Goal: Information Seeking & Learning: Compare options

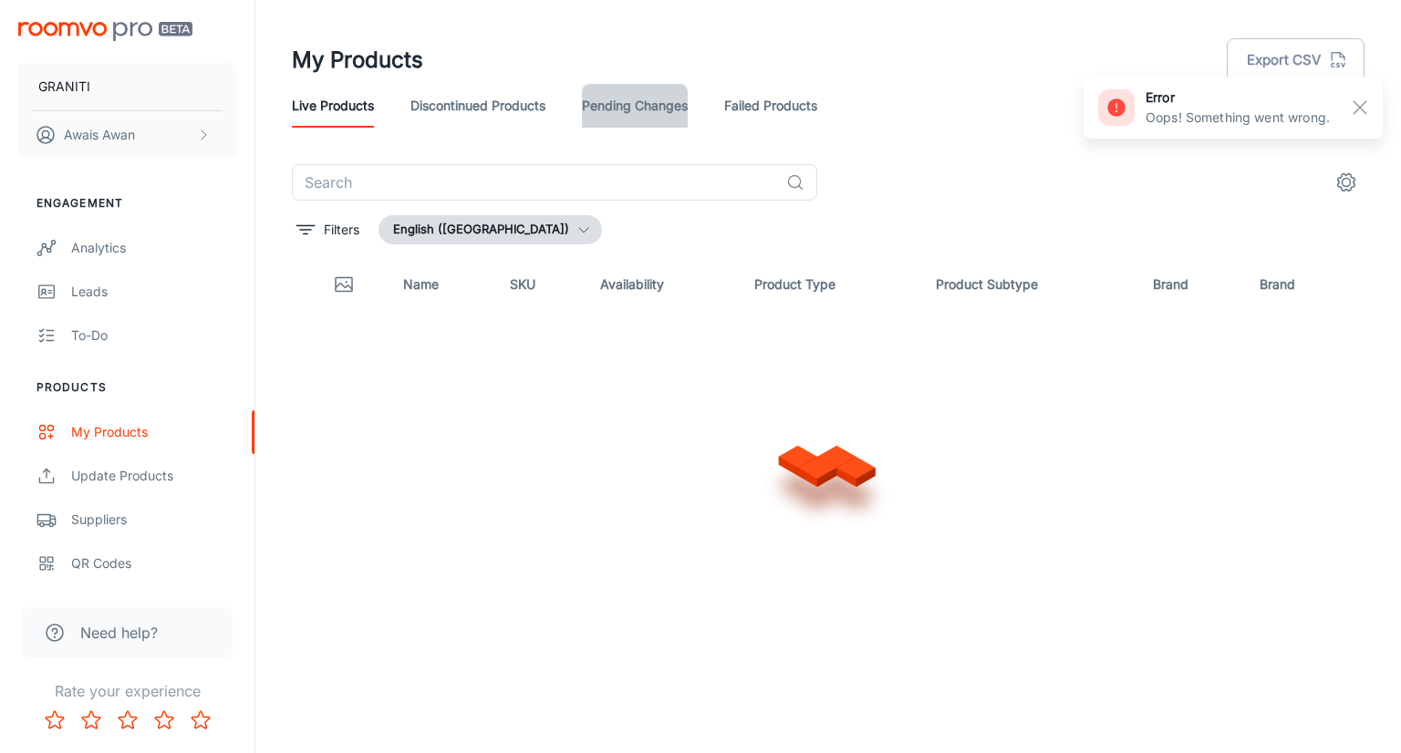
click at [631, 100] on link "Pending Changes" at bounding box center [635, 106] width 106 height 44
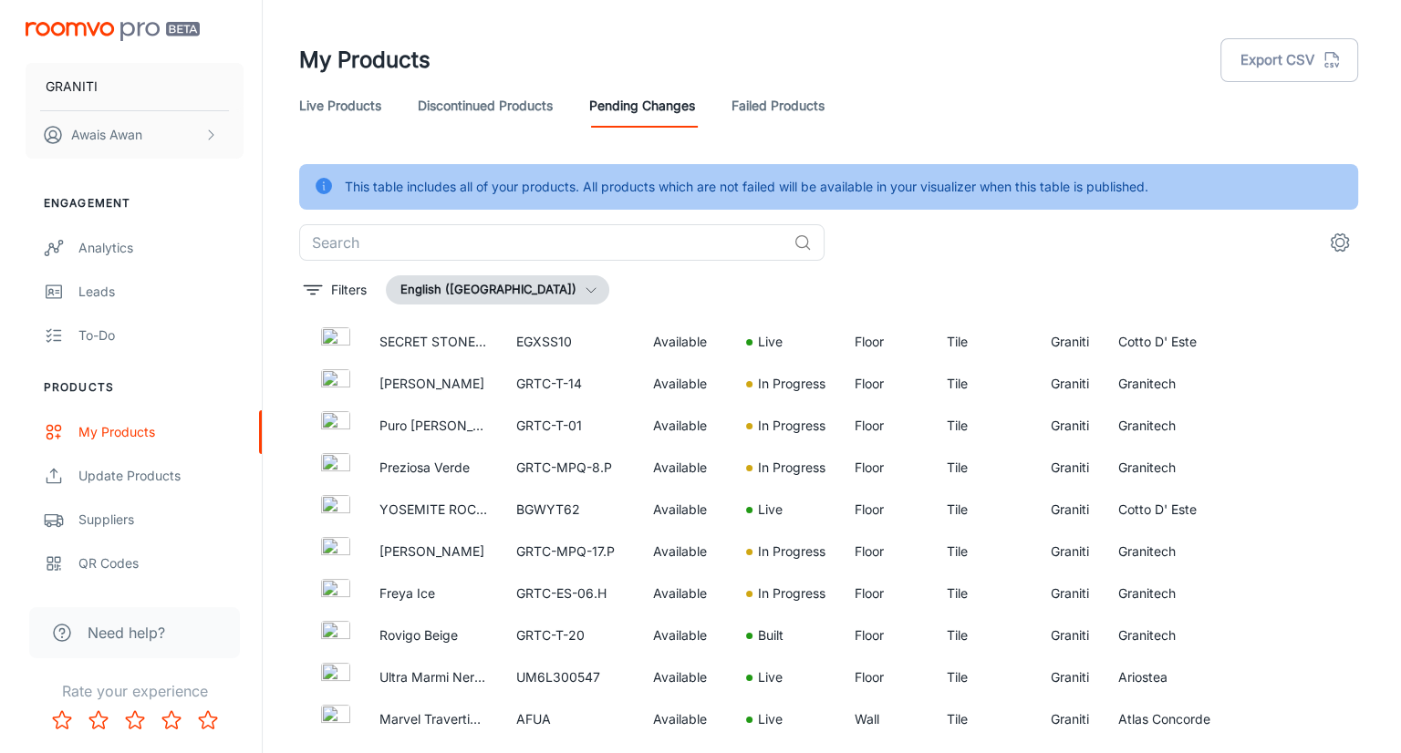
scroll to position [642, 0]
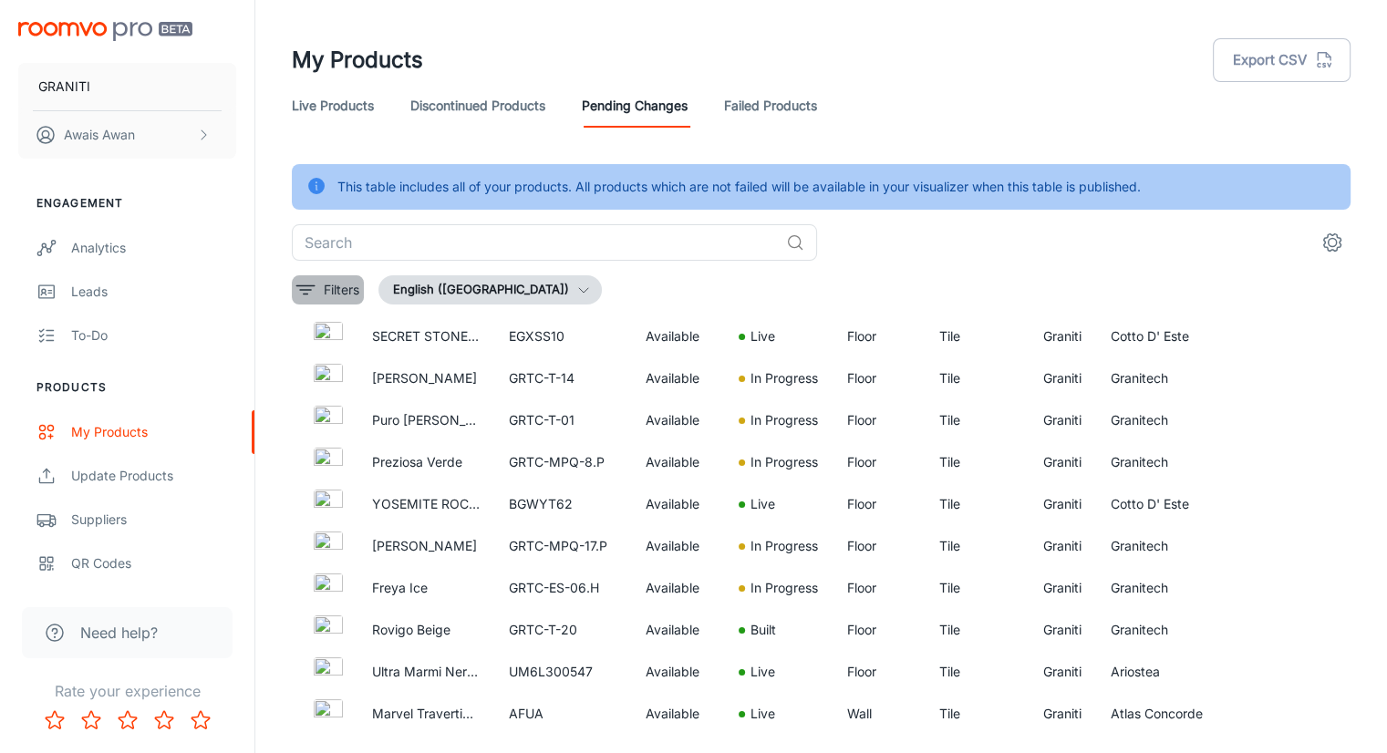
click at [305, 283] on icon "filter" at bounding box center [306, 290] width 22 height 22
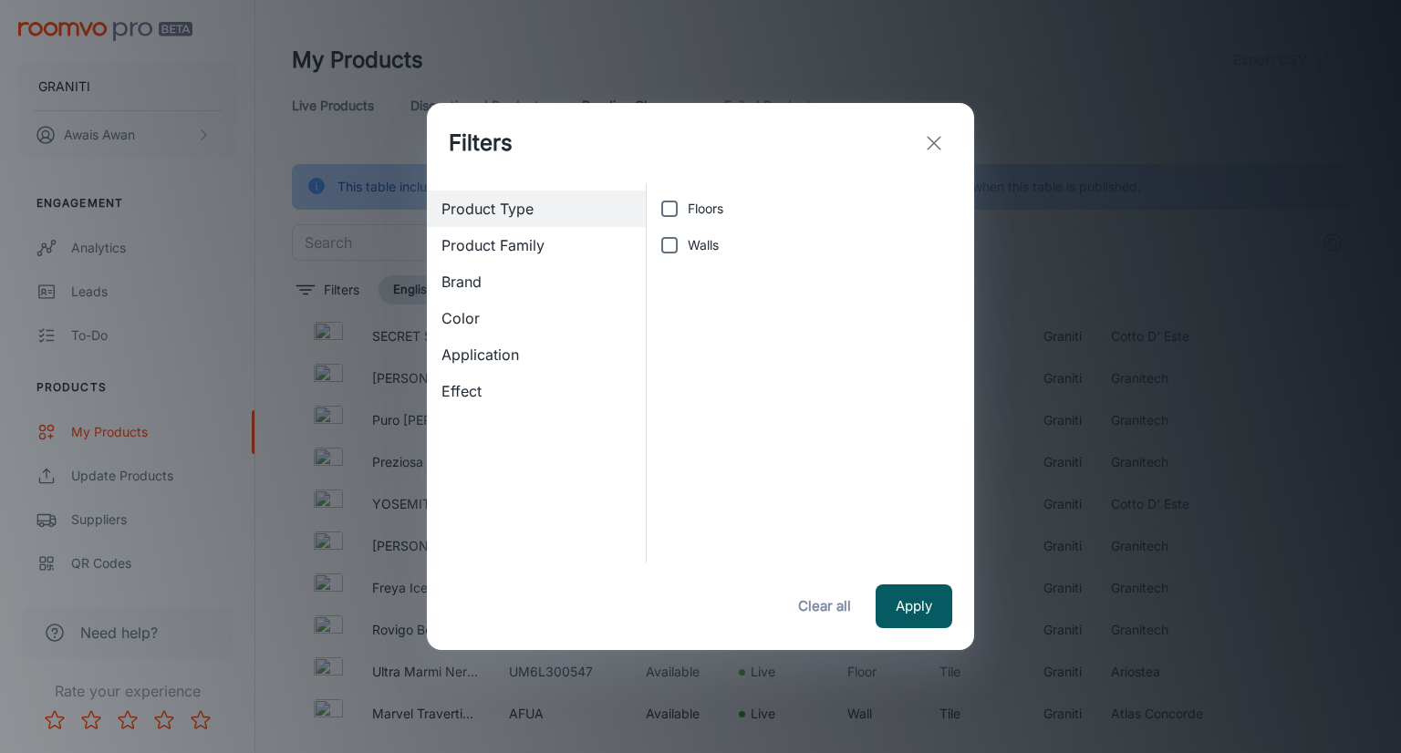
click at [473, 278] on span "Brand" at bounding box center [536, 282] width 190 height 22
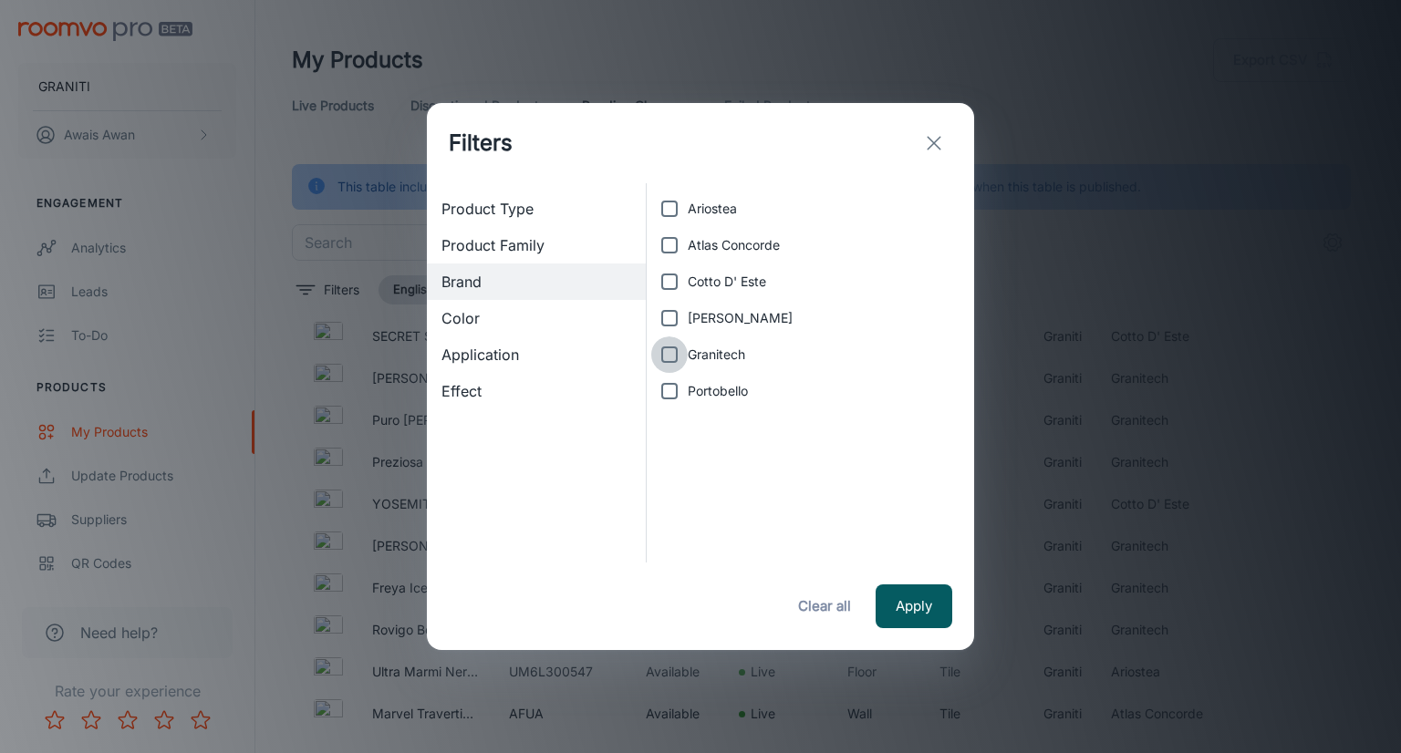
click at [668, 351] on input "Granitech" at bounding box center [669, 355] width 36 height 36
checkbox input "true"
click at [902, 596] on button "Apply" at bounding box center [914, 607] width 77 height 44
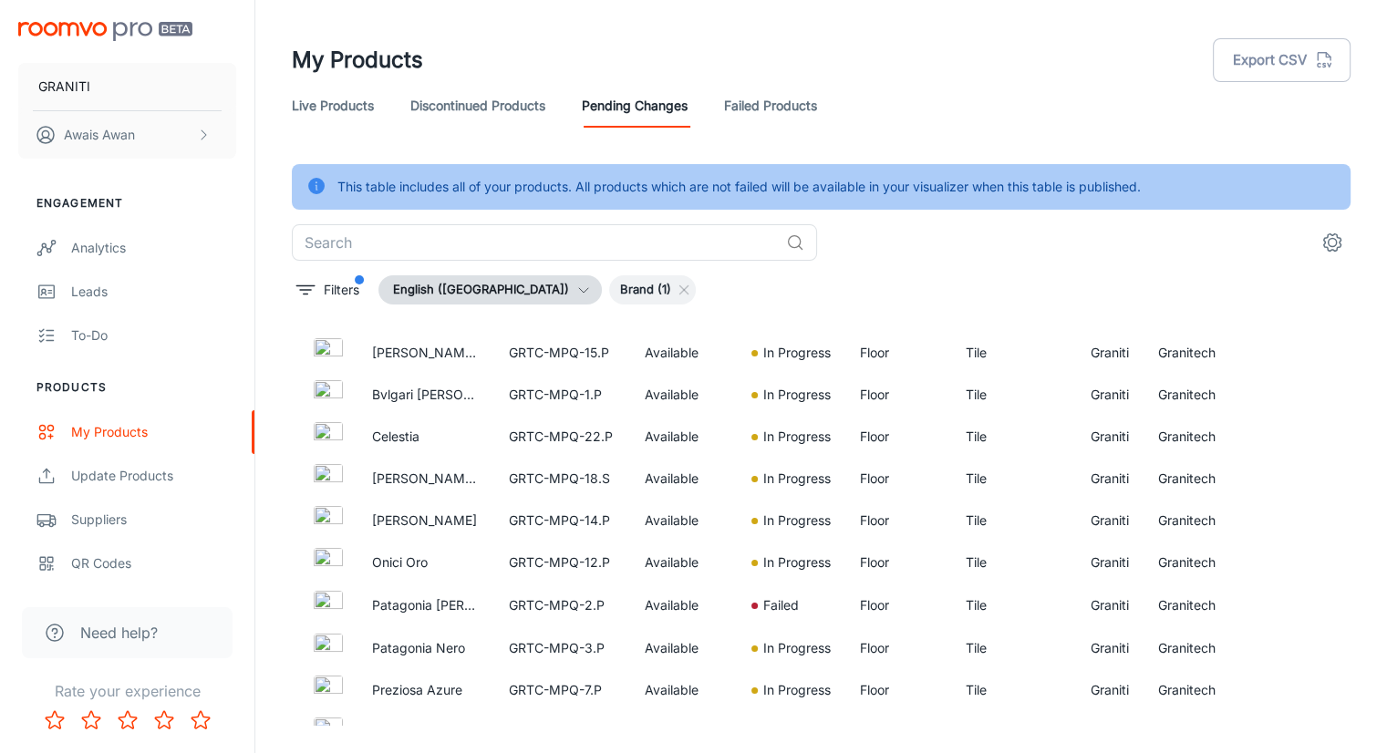
scroll to position [746, 0]
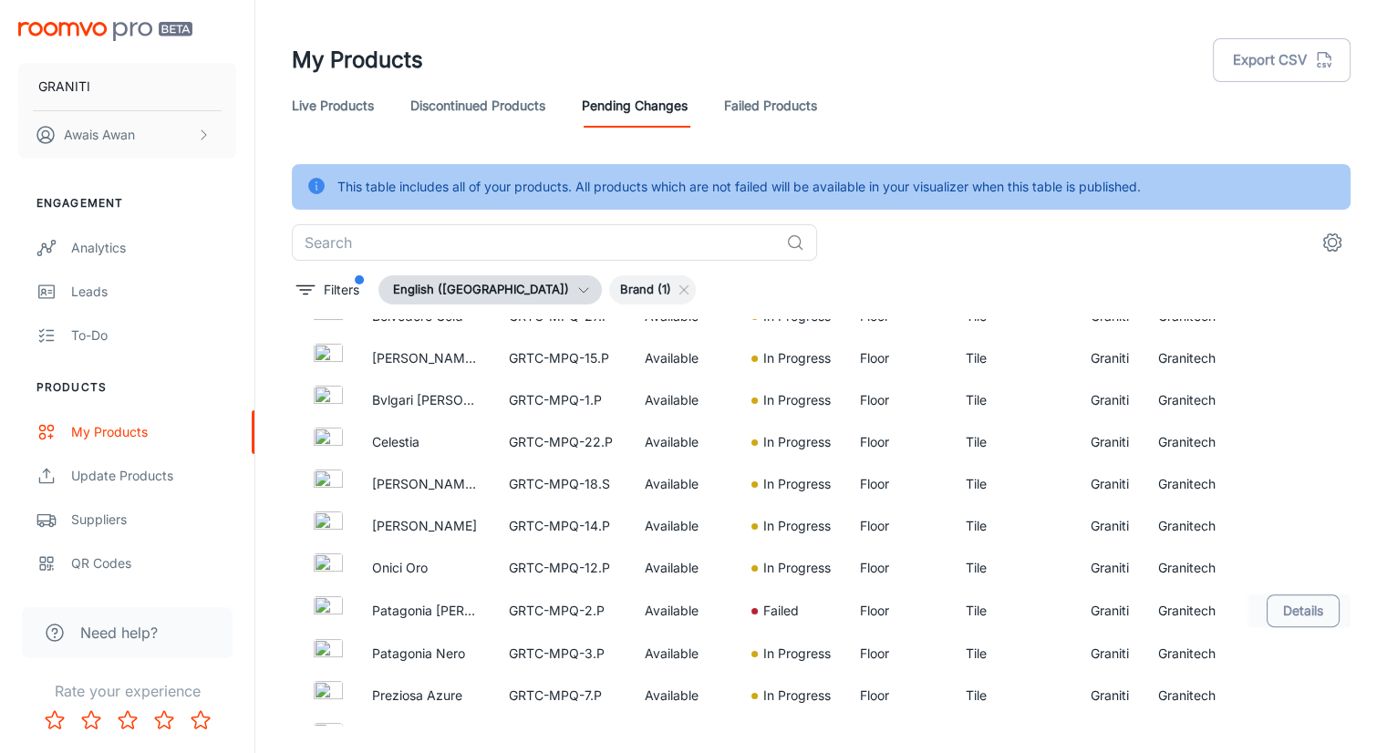
click at [1276, 621] on button "Details" at bounding box center [1303, 611] width 73 height 33
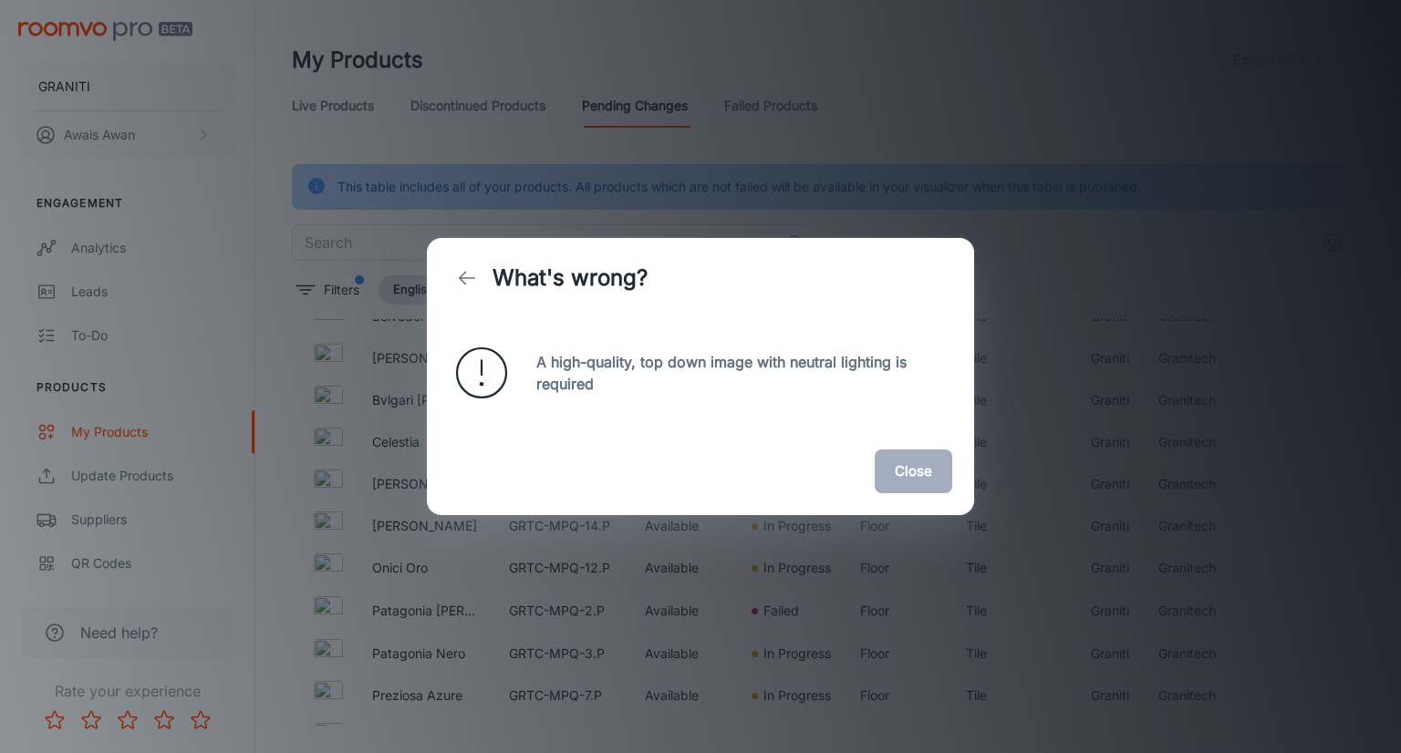
click at [916, 469] on button "Close" at bounding box center [914, 472] width 78 height 44
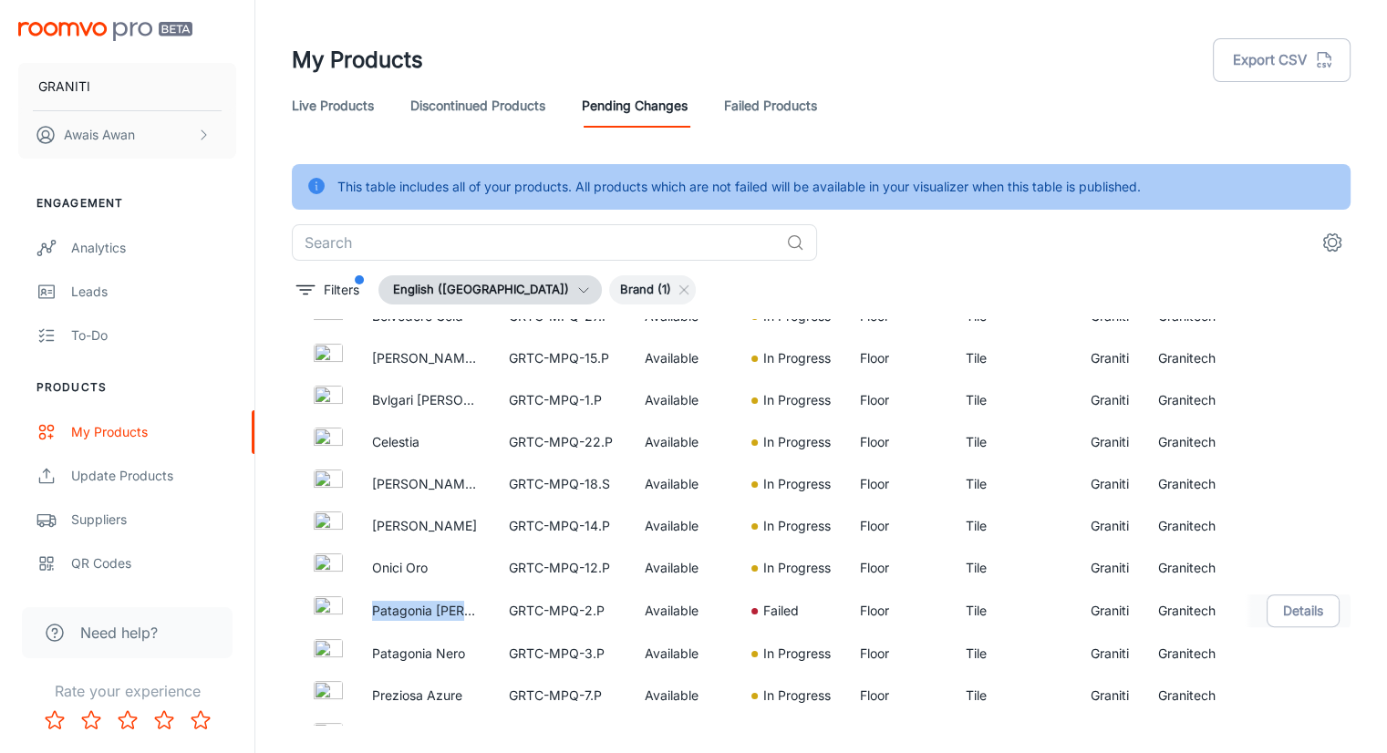
drag, startPoint x: 473, startPoint y: 608, endPoint x: 365, endPoint y: 604, distance: 108.6
click at [365, 604] on td "Patagonia [PERSON_NAME]" at bounding box center [426, 611] width 137 height 44
copy p "Patagonia [PERSON_NAME]"
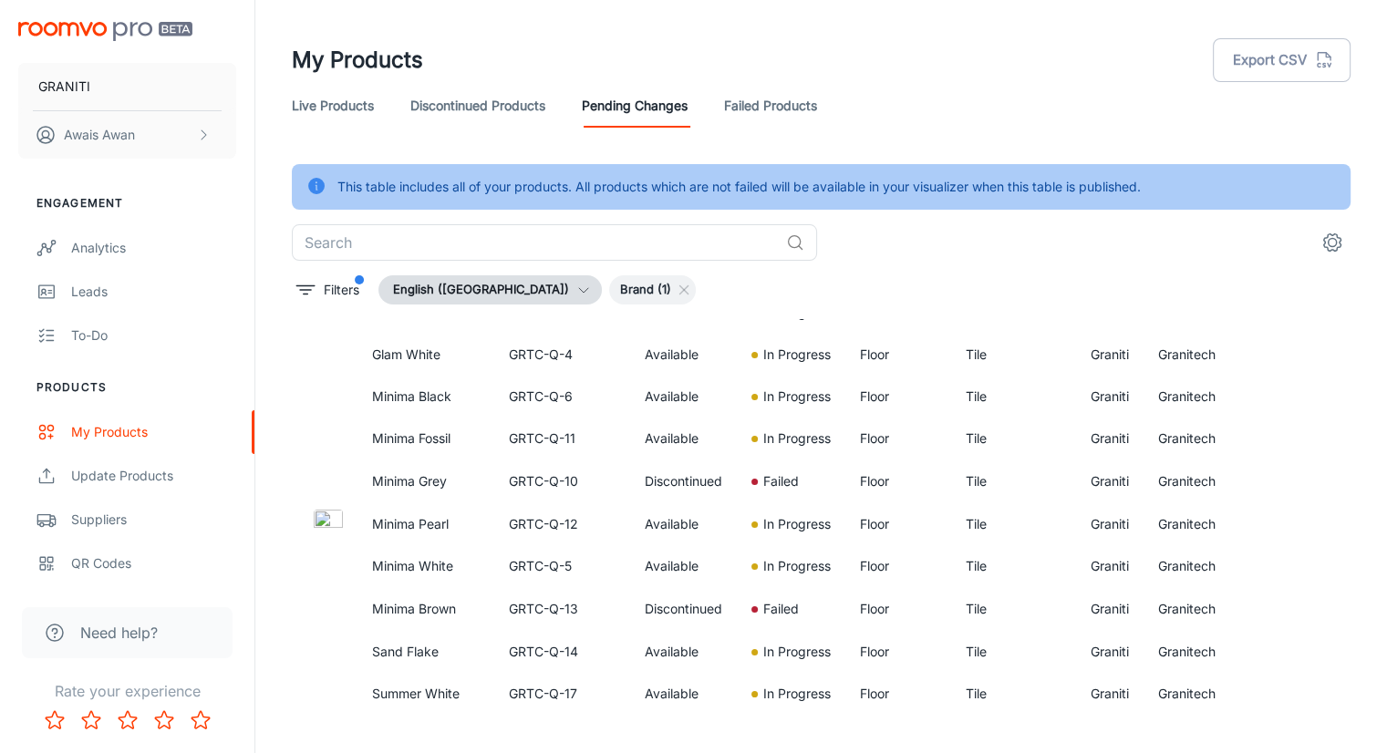
scroll to position [2345, 0]
drag, startPoint x: 452, startPoint y: 482, endPoint x: 372, endPoint y: 483, distance: 80.3
click at [372, 483] on p "Minima Grey" at bounding box center [426, 482] width 108 height 20
copy p "Minima Grey"
click at [1275, 485] on button "Details" at bounding box center [1303, 482] width 73 height 33
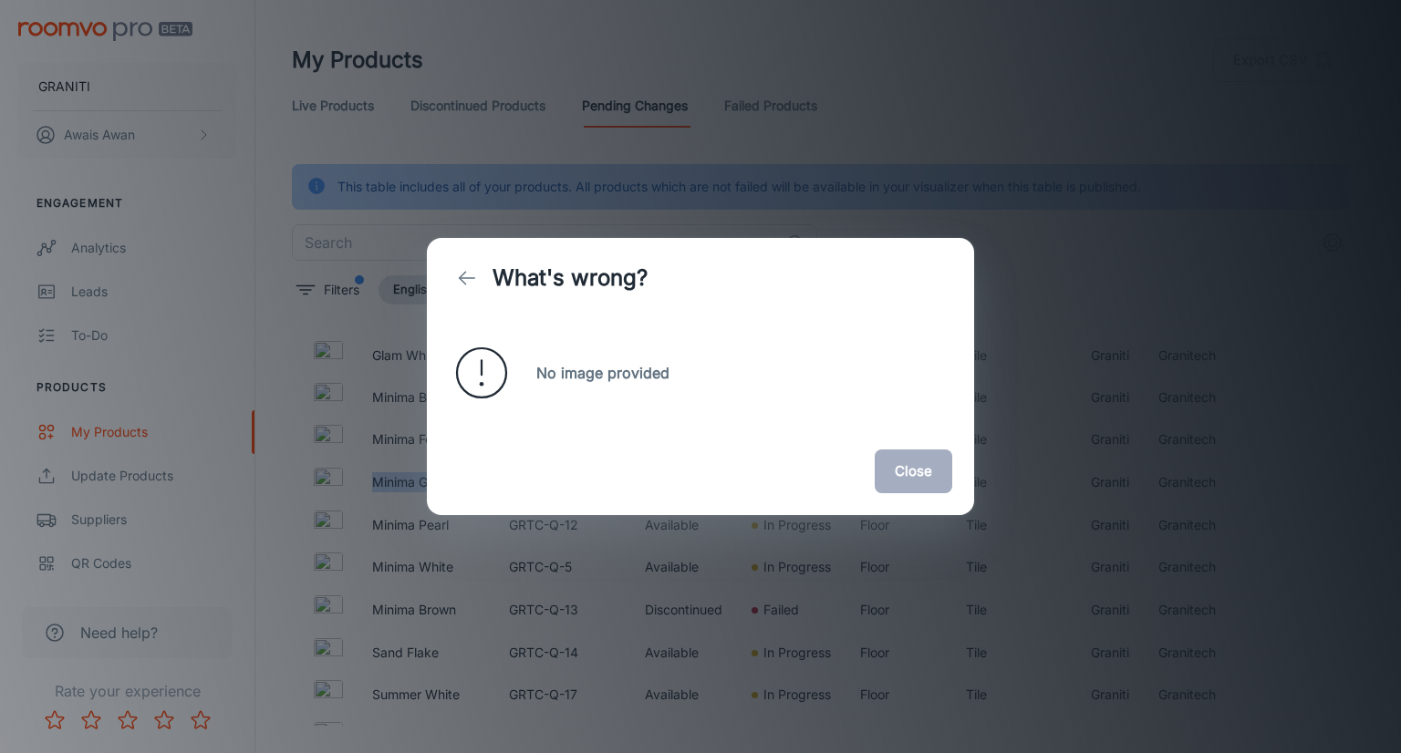
click at [907, 464] on button "Close" at bounding box center [914, 472] width 78 height 44
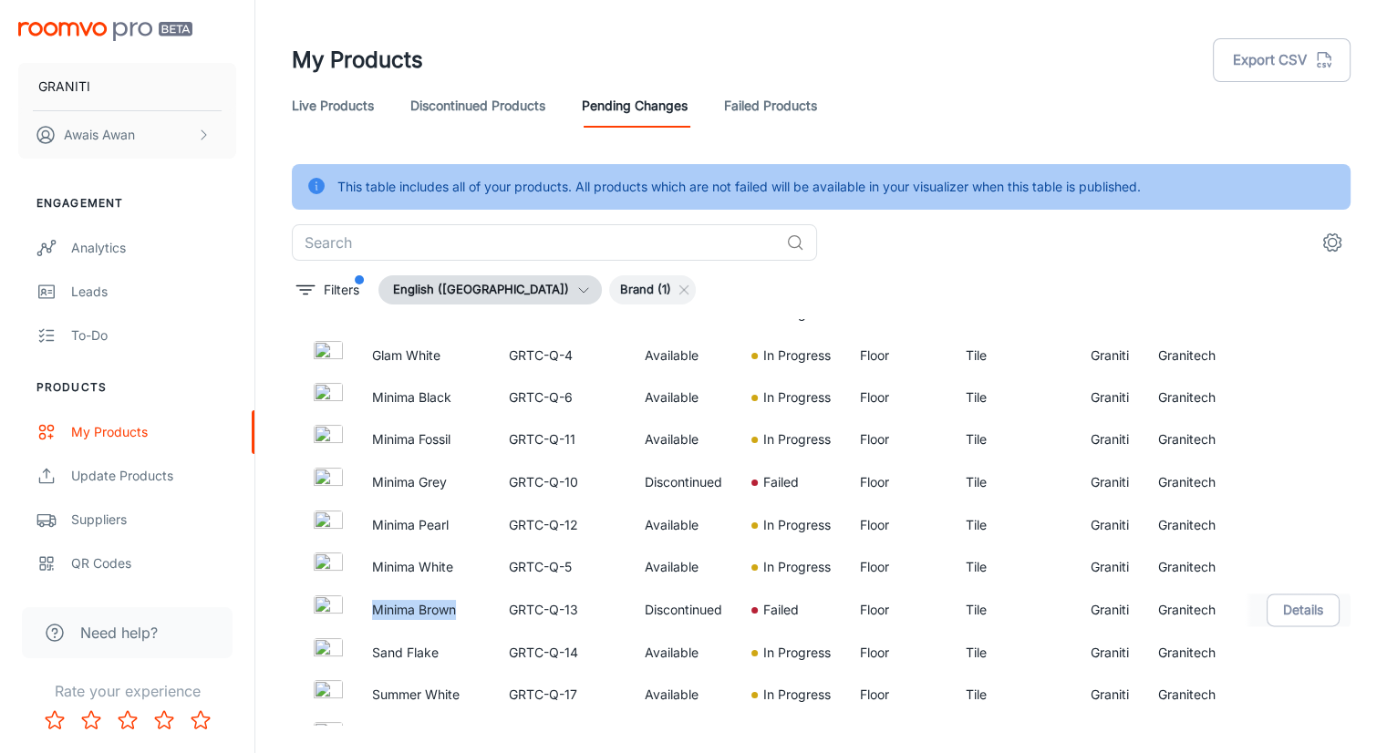
drag, startPoint x: 460, startPoint y: 603, endPoint x: 372, endPoint y: 610, distance: 87.9
click at [372, 610] on p "Minima Brown" at bounding box center [426, 610] width 108 height 20
copy p "Minima Brown"
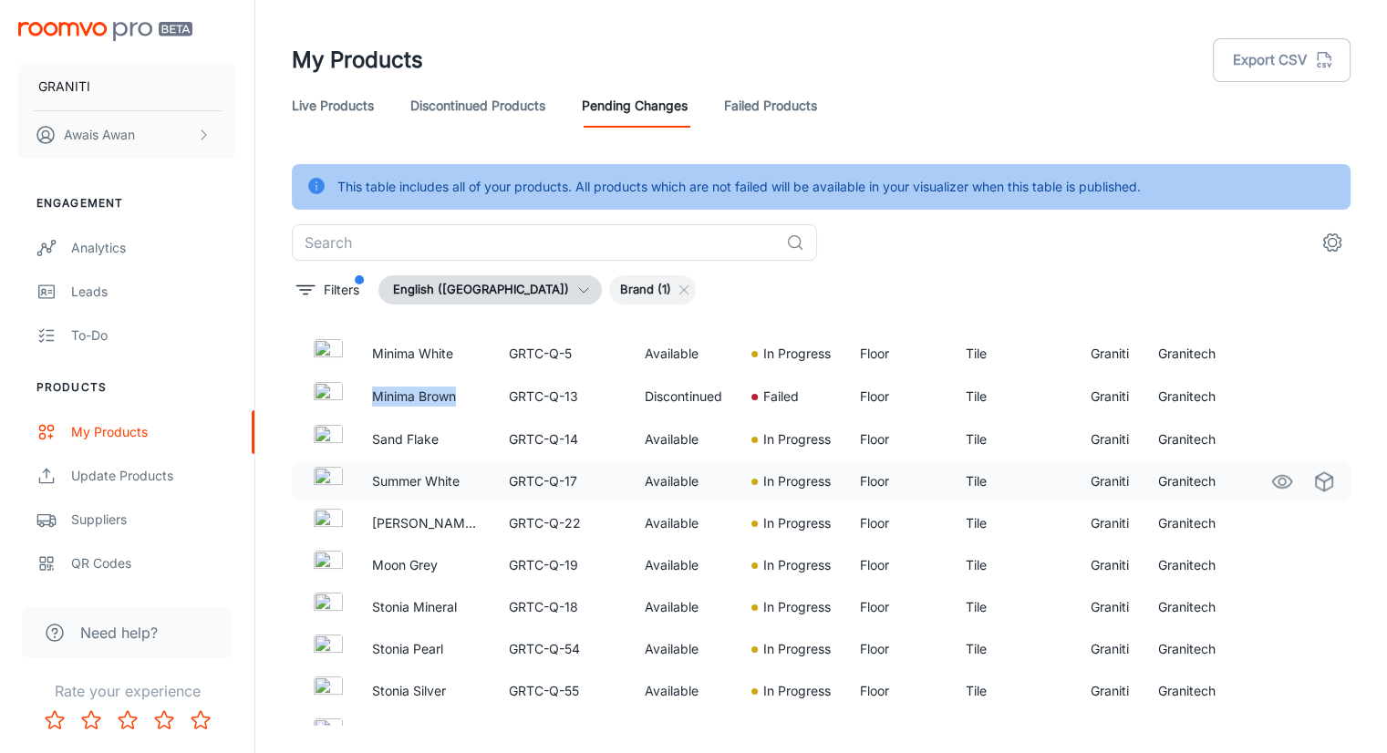
scroll to position [2528, 0]
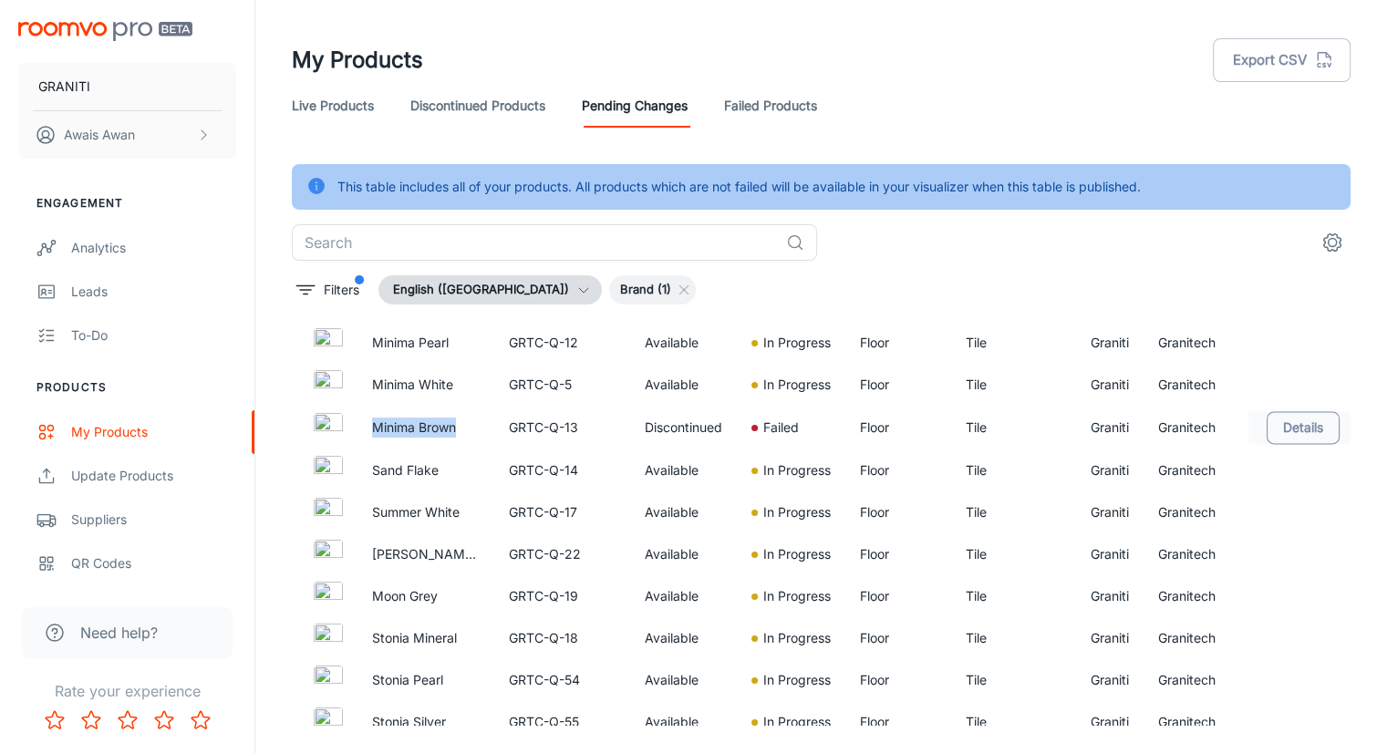
click at [1299, 431] on button "Details" at bounding box center [1303, 427] width 73 height 33
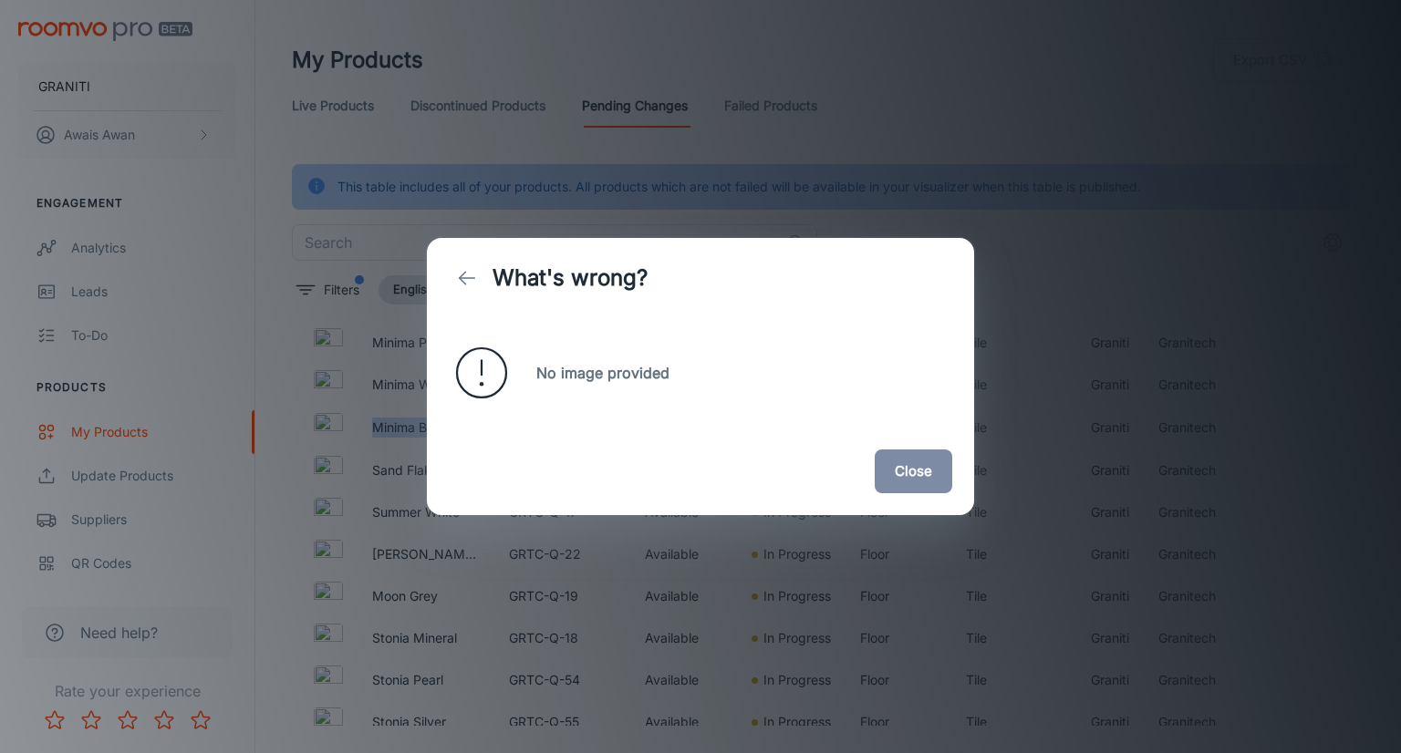
click at [941, 465] on button "Close" at bounding box center [914, 472] width 78 height 44
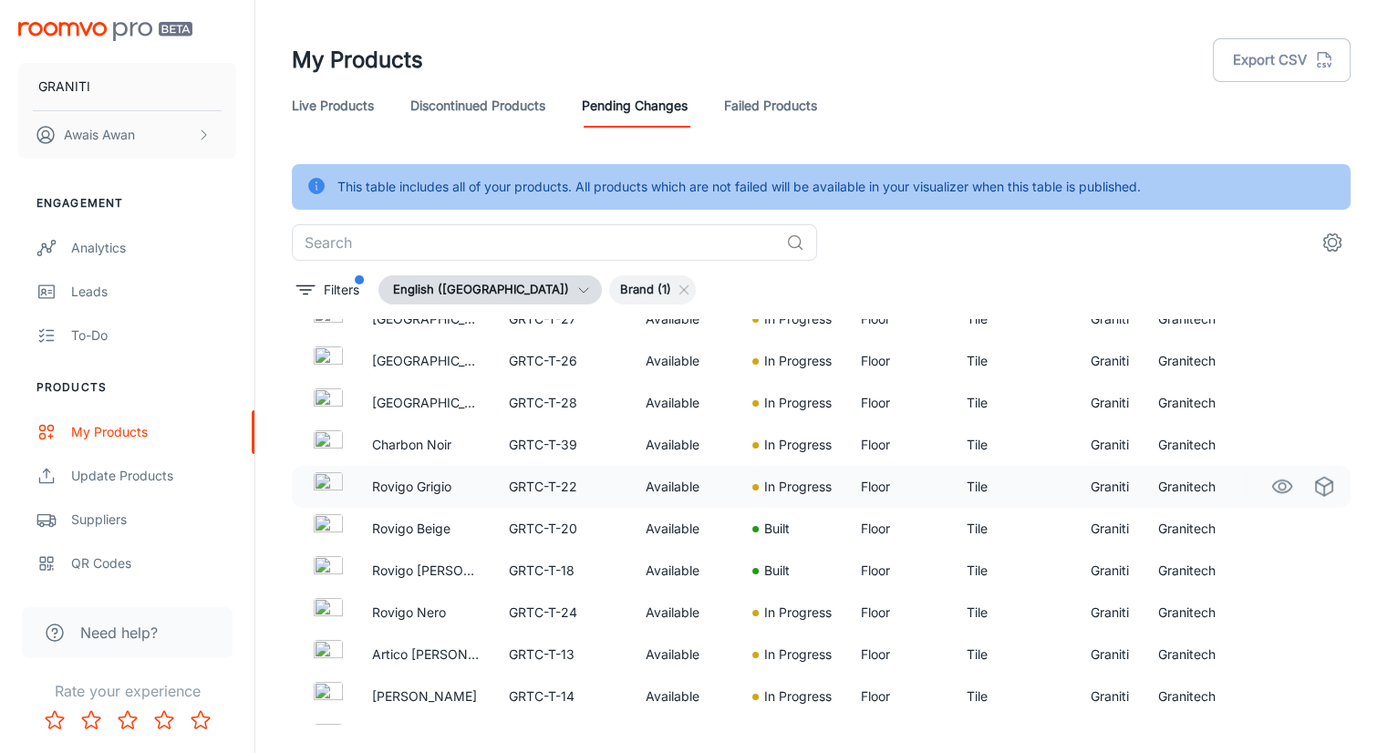
scroll to position [3981, 0]
drag, startPoint x: 456, startPoint y: 527, endPoint x: 372, endPoint y: 516, distance: 84.6
click at [372, 518] on p "Rovigo Beige" at bounding box center [426, 528] width 108 height 20
copy p "Rovigo Beige"
click at [1273, 525] on icon "See in Visualizer" at bounding box center [1283, 528] width 22 height 22
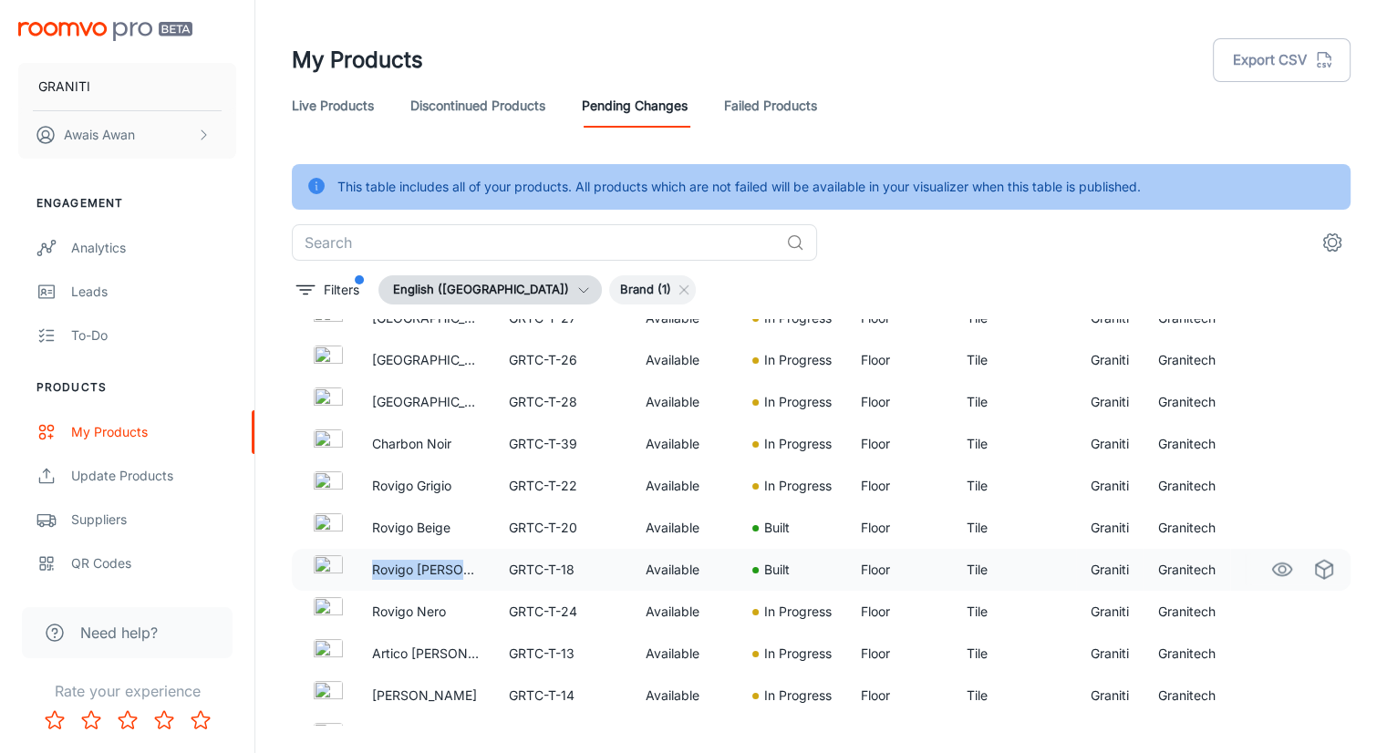
drag, startPoint x: 463, startPoint y: 568, endPoint x: 366, endPoint y: 570, distance: 97.6
click at [366, 570] on td "Rovigo [PERSON_NAME]" at bounding box center [426, 570] width 137 height 42
copy p "Rovigo [PERSON_NAME]"
click at [1272, 571] on icon "See in Visualizer" at bounding box center [1283, 570] width 22 height 22
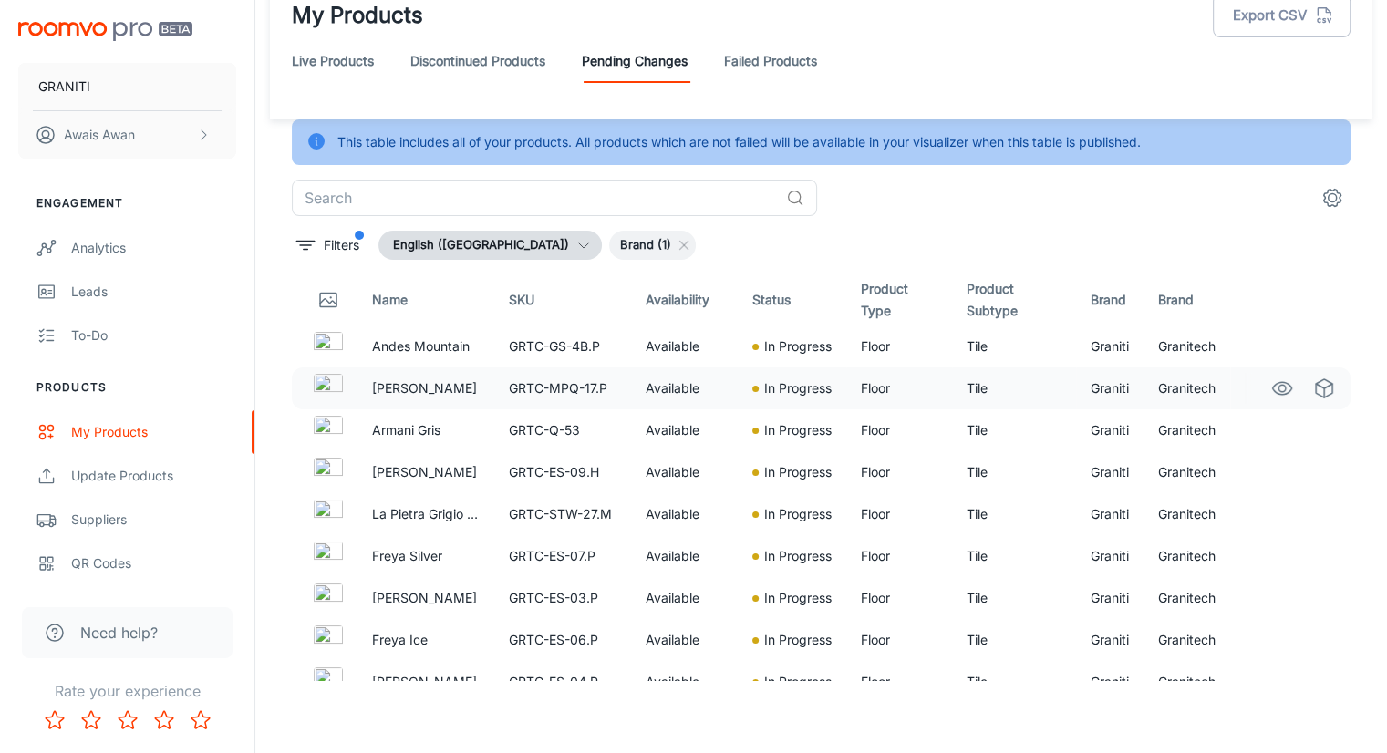
scroll to position [0, 0]
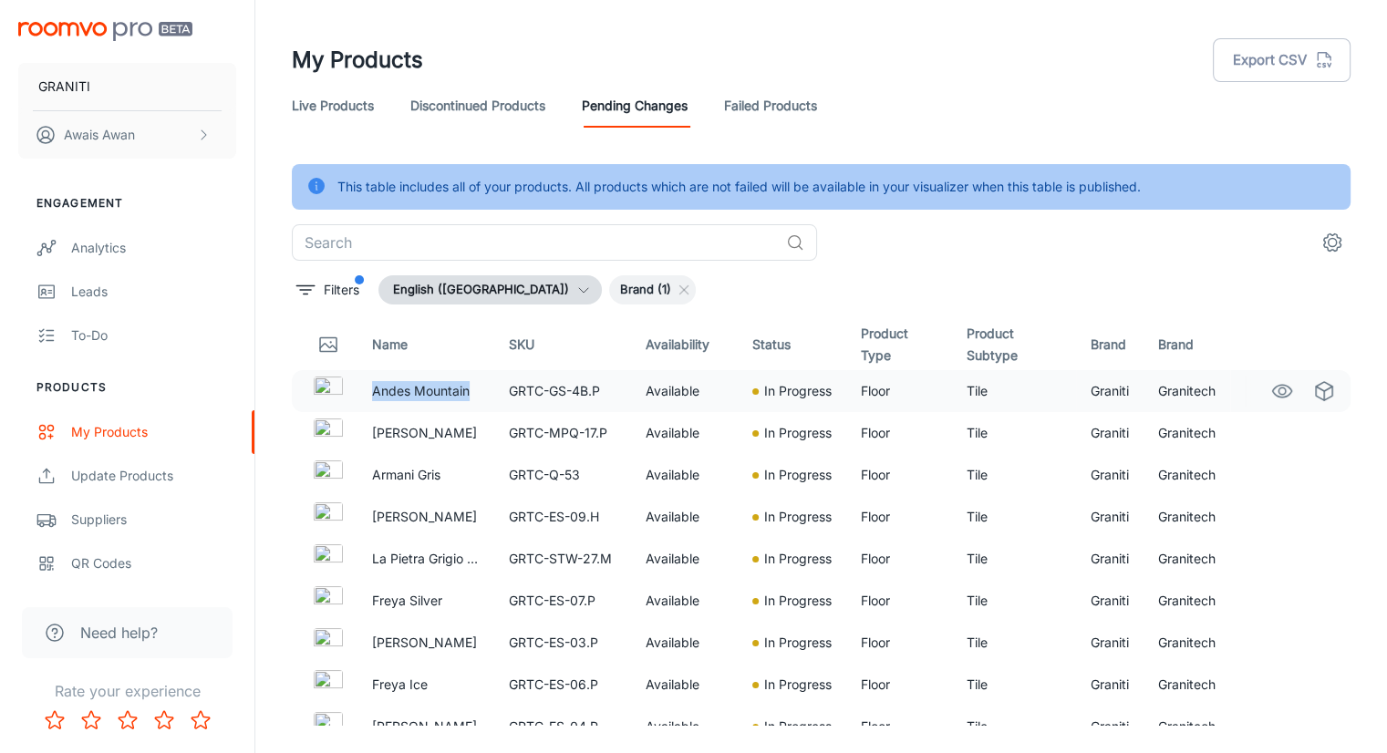
drag, startPoint x: 486, startPoint y: 399, endPoint x: 374, endPoint y: 393, distance: 112.3
click at [374, 393] on td "Andes Mountain" at bounding box center [426, 391] width 137 height 42
copy p "Andes Mountain"
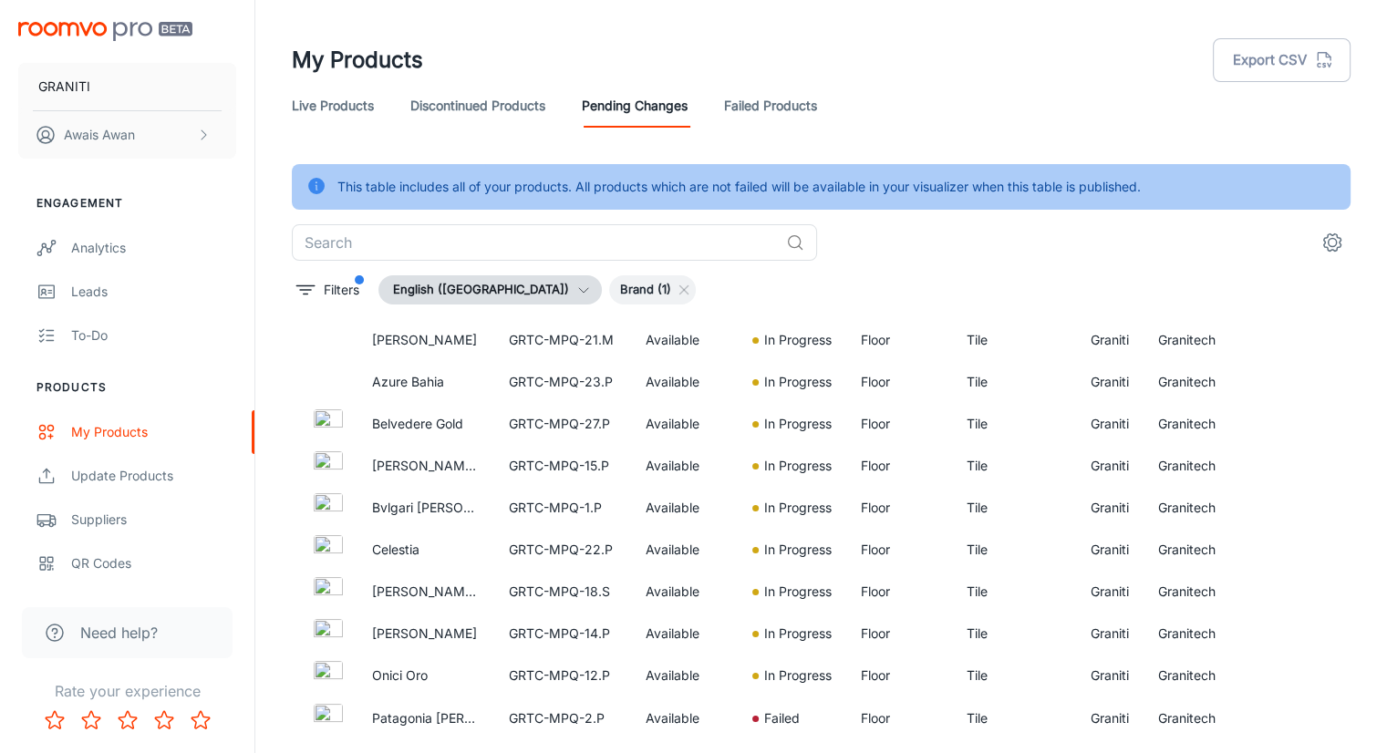
scroll to position [700, 0]
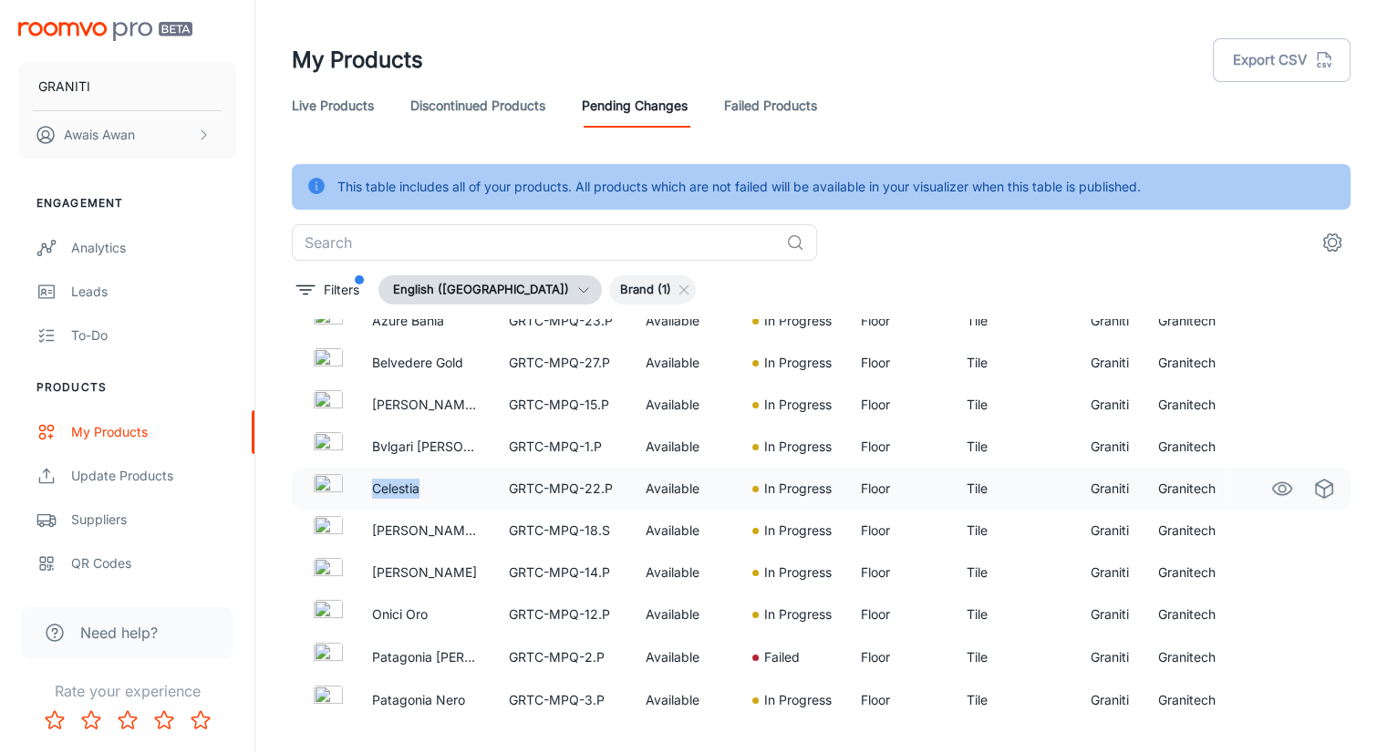
drag, startPoint x: 431, startPoint y: 490, endPoint x: 370, endPoint y: 480, distance: 61.9
click at [370, 480] on td "Celestia" at bounding box center [426, 489] width 137 height 42
copy p "Celestia"
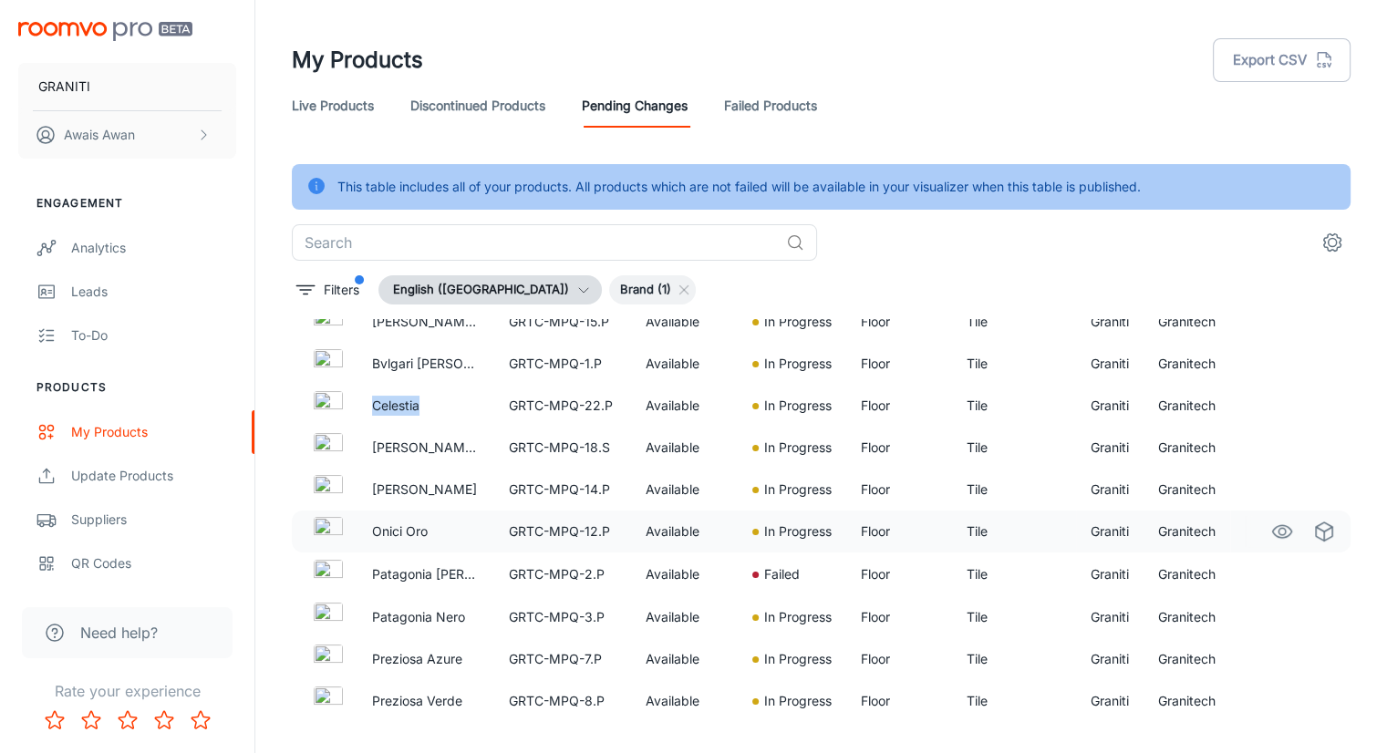
scroll to position [882, 0]
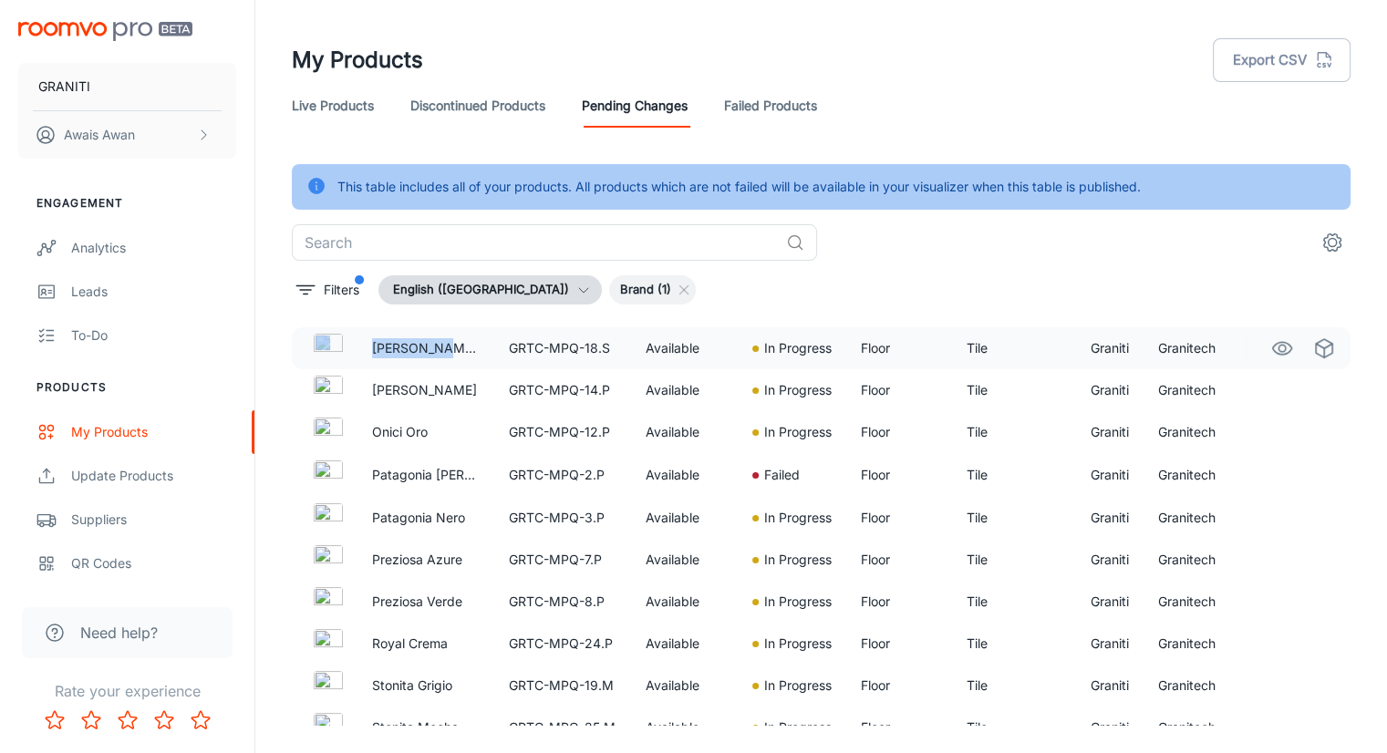
drag, startPoint x: 438, startPoint y: 348, endPoint x: 352, endPoint y: 351, distance: 85.8
click at [352, 351] on tr "[PERSON_NAME] [PERSON_NAME] GRTC-MPQ-18.S Available In Progress Floor Tile Gran…" at bounding box center [821, 348] width 1059 height 42
copy tr "[PERSON_NAME] [PERSON_NAME]"
drag, startPoint x: 452, startPoint y: 394, endPoint x: 390, endPoint y: 393, distance: 62.0
click at [390, 393] on p "[PERSON_NAME]" at bounding box center [426, 390] width 108 height 20
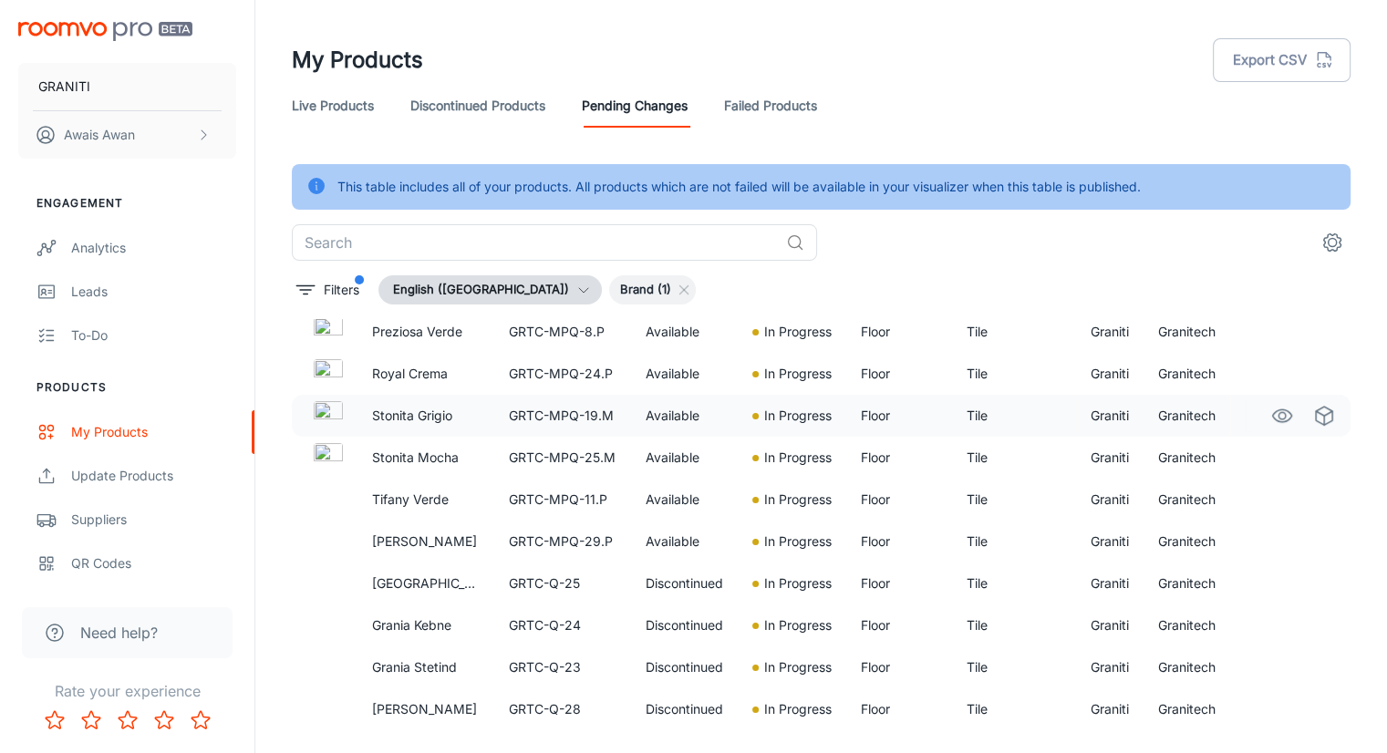
scroll to position [1156, 0]
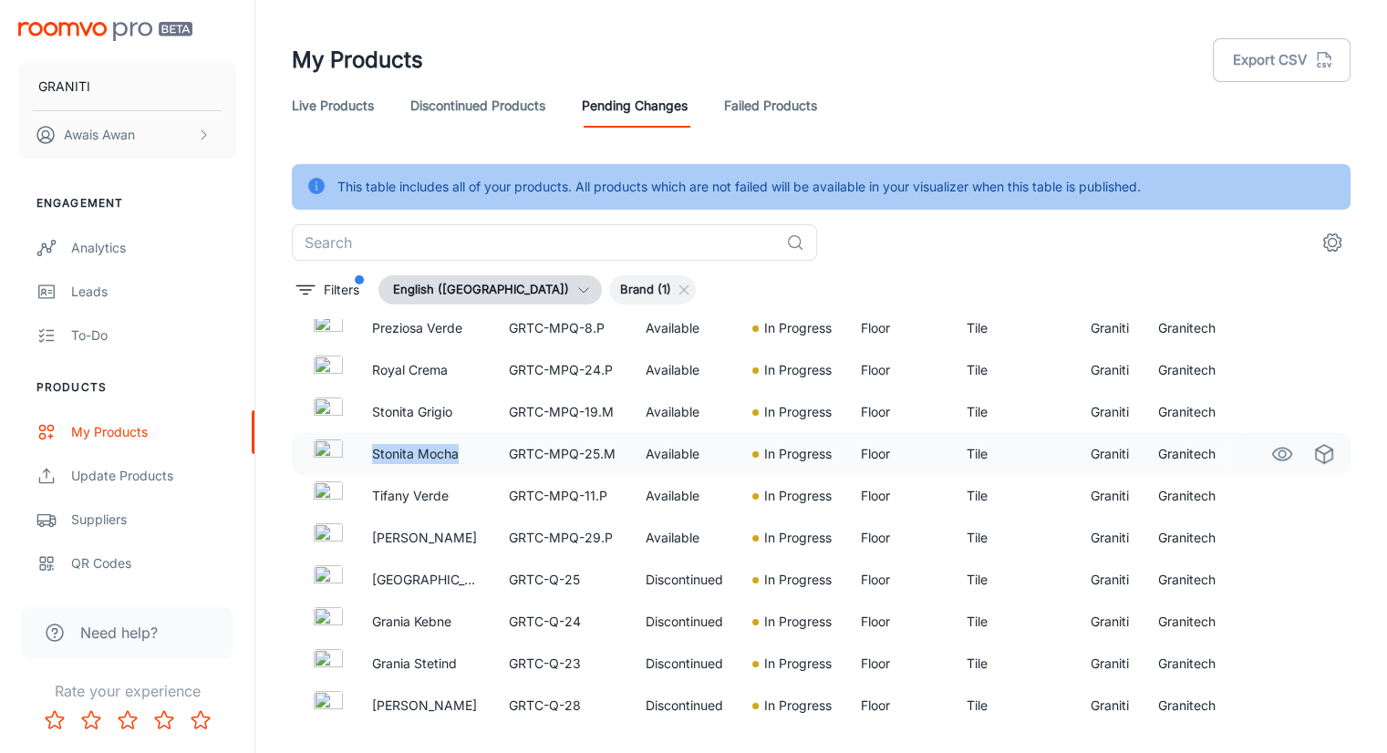
drag, startPoint x: 464, startPoint y: 454, endPoint x: 370, endPoint y: 453, distance: 94.0
click at [370, 453] on td "Stonita Mocha" at bounding box center [426, 454] width 137 height 42
copy p "Stonita Mocha"
